Goal: Transaction & Acquisition: Purchase product/service

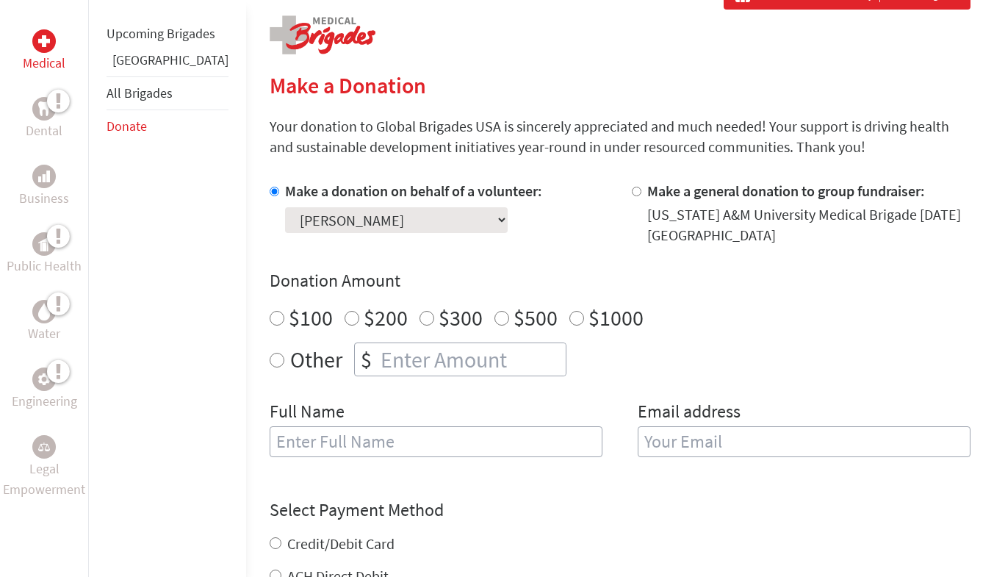
click at [270, 317] on input "$100" at bounding box center [277, 318] width 15 height 15
radio input "true"
click at [290, 440] on input "text" at bounding box center [436, 441] width 333 height 31
type input "Constina & [PERSON_NAME]"
click at [658, 445] on input "email" at bounding box center [804, 441] width 333 height 31
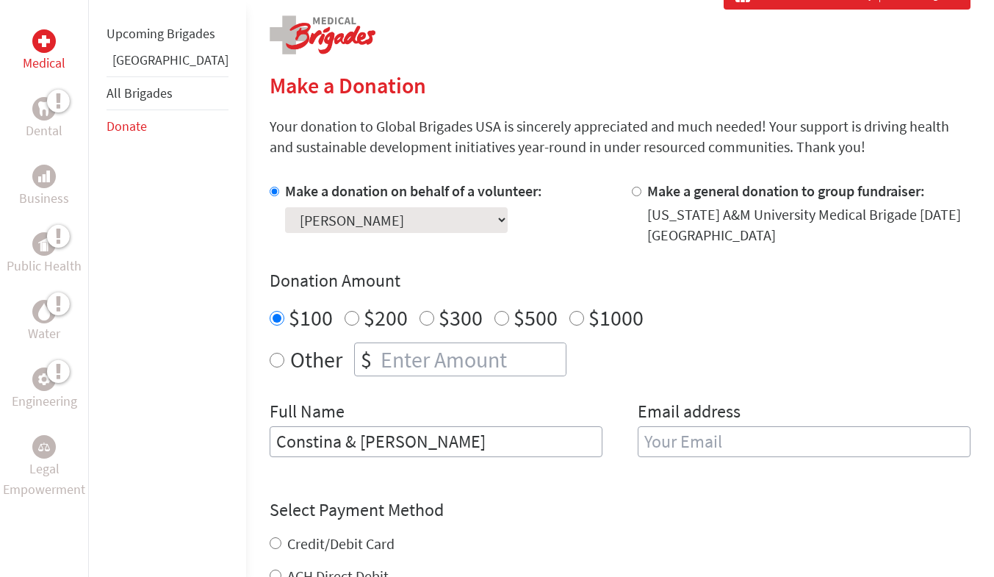
type input "[EMAIL_ADDRESS][DOMAIN_NAME]"
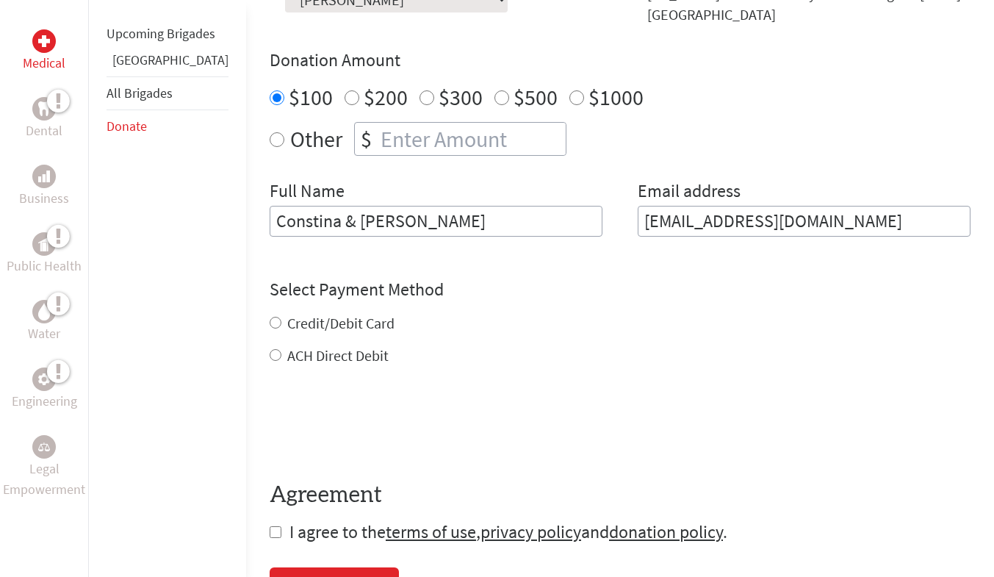
scroll to position [588, 0]
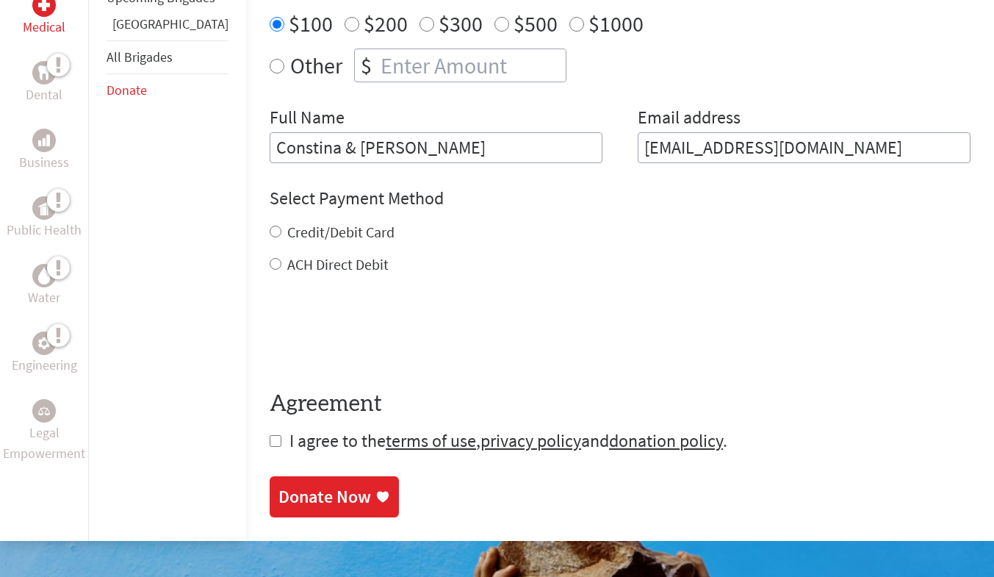
click at [270, 247] on div "Credit/Debit Card ACH Direct Debit" at bounding box center [620, 248] width 701 height 53
click at [270, 445] on form "Make a donation on behalf of a volunteer: Select a volunteer... [PERSON_NAME] […" at bounding box center [620, 170] width 701 height 566
click at [270, 432] on form "Make a donation on behalf of a volunteer: Select a volunteer... [PERSON_NAME] […" at bounding box center [620, 170] width 701 height 566
click at [270, 442] on form "Make a donation on behalf of a volunteer: Select a volunteer... [PERSON_NAME] […" at bounding box center [620, 170] width 701 height 566
click at [270, 442] on input "checkbox" at bounding box center [276, 441] width 12 height 12
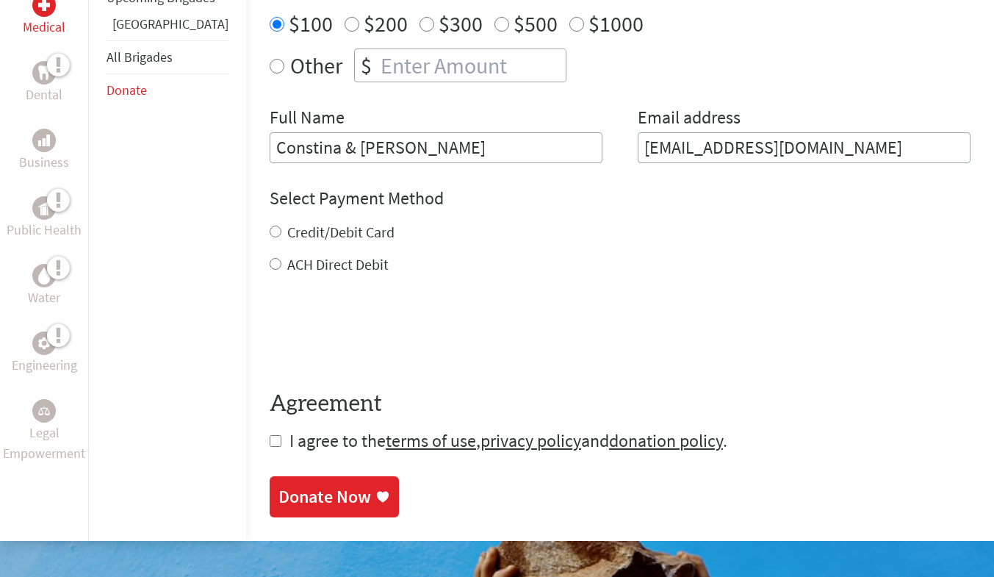
checkbox input "true"
click at [270, 66] on div "Other $" at bounding box center [620, 66] width 701 height 34
radio input "true"
click at [378, 63] on input "number" at bounding box center [472, 65] width 188 height 32
type input "150"
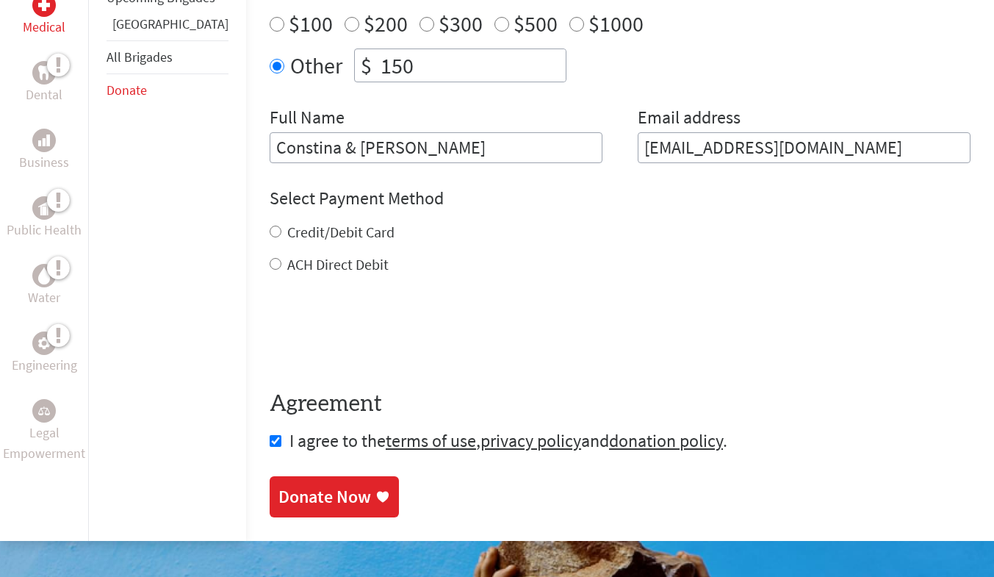
click at [286, 500] on div "Donate Now" at bounding box center [325, 497] width 93 height 24
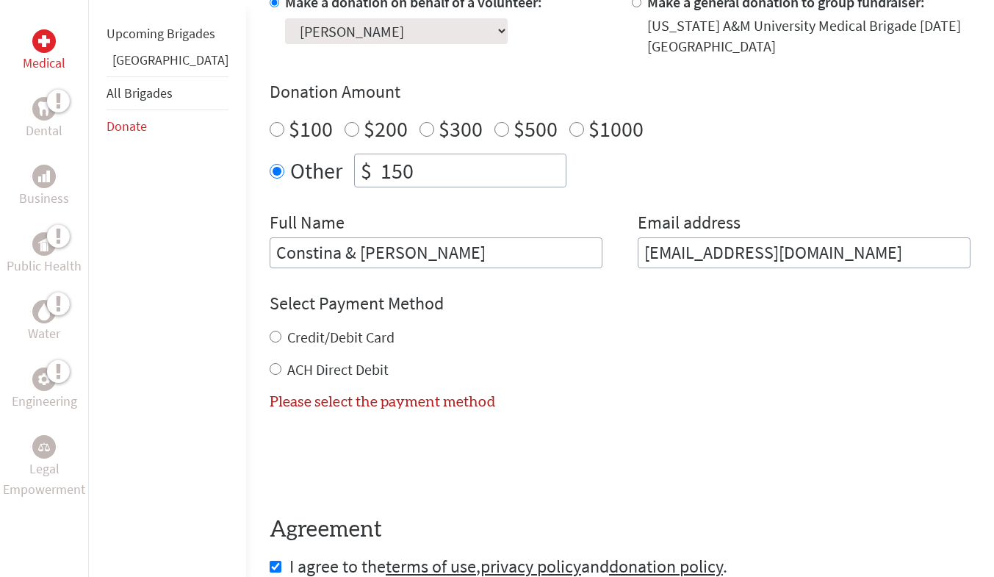
scroll to position [475, 0]
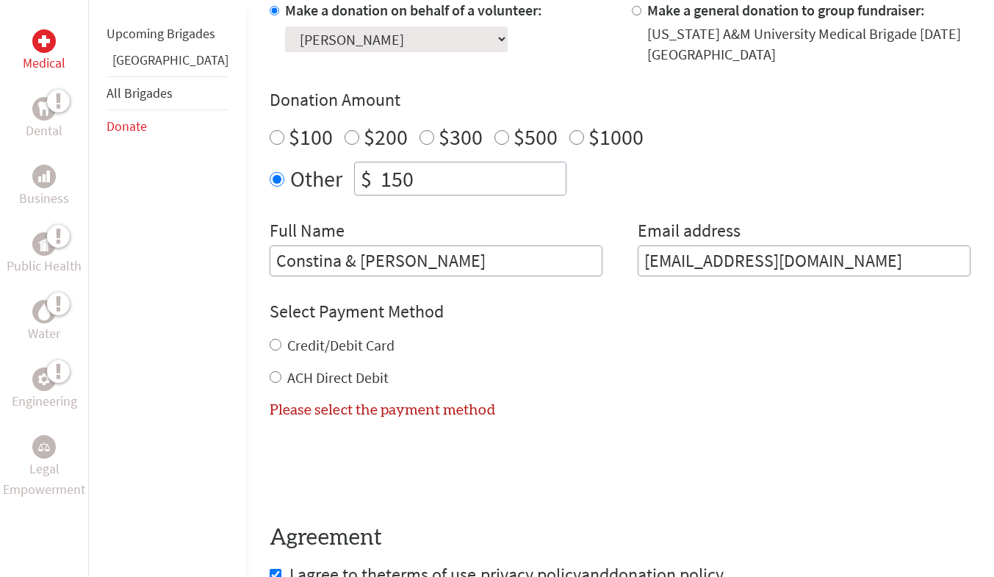
click at [290, 337] on label "Credit/Debit Card" at bounding box center [340, 345] width 107 height 18
click at [281, 339] on input "Credit/Debit Card" at bounding box center [276, 345] width 12 height 12
radio input "true"
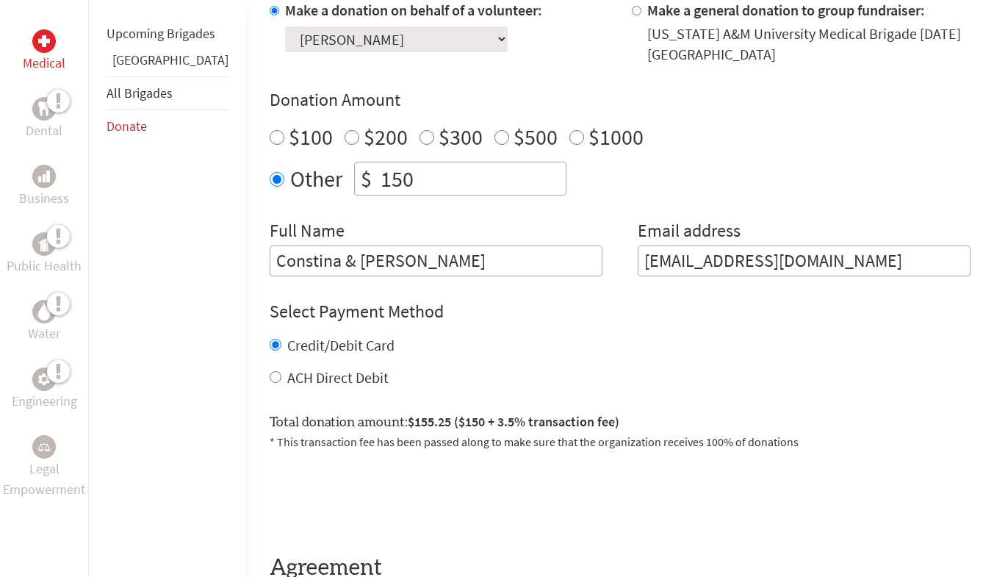
scroll to position [622, 0]
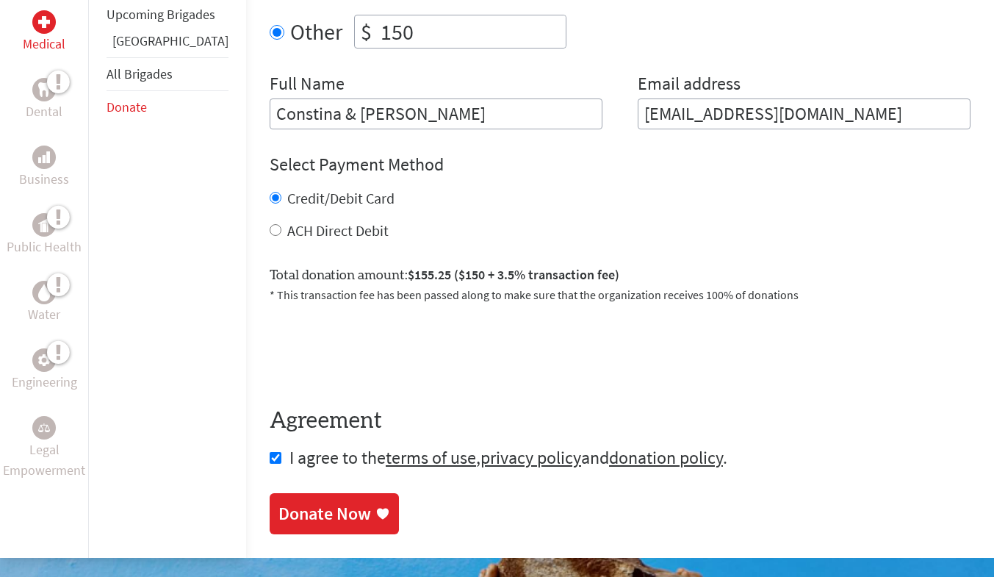
click at [279, 512] on div "Donate Now" at bounding box center [325, 514] width 93 height 24
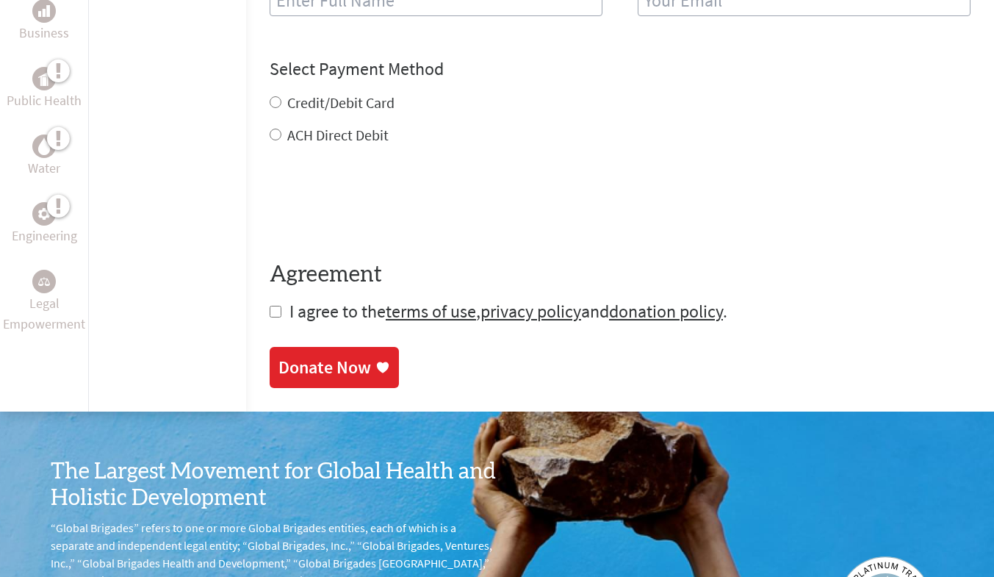
scroll to position [1029, 0]
